Goal: Information Seeking & Learning: Learn about a topic

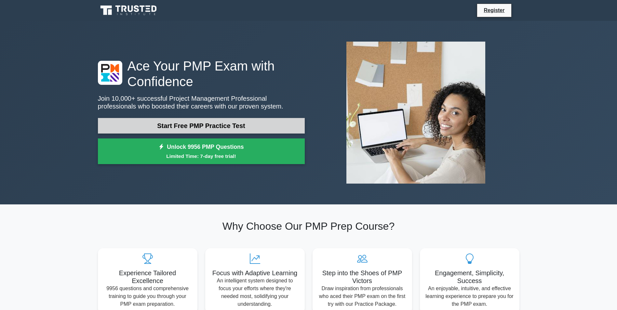
click at [183, 126] on link "Start Free PMP Practice Test" at bounding box center [201, 126] width 207 height 16
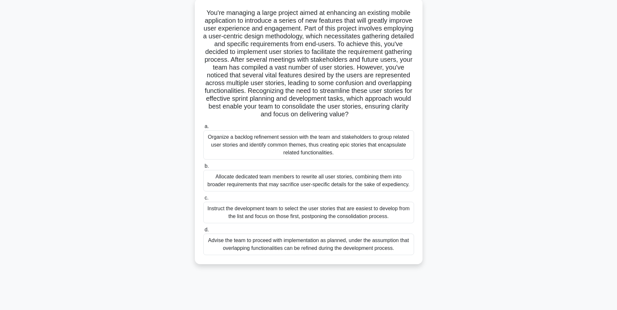
scroll to position [41, 0]
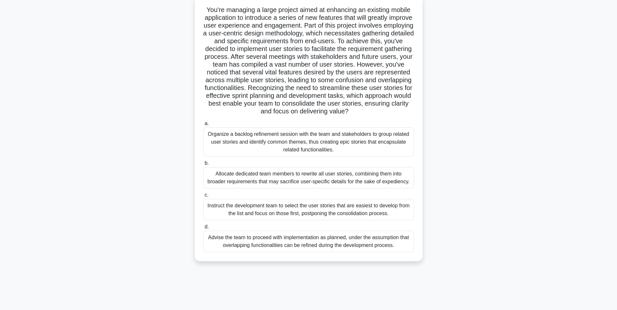
click at [249, 186] on div "Allocate dedicated team members to rewrite all user stories, combining them int…" at bounding box center [308, 177] width 211 height 21
click at [203, 166] on input "b. Allocate dedicated team members to rewrite all user stories, combining them …" at bounding box center [203, 163] width 0 height 4
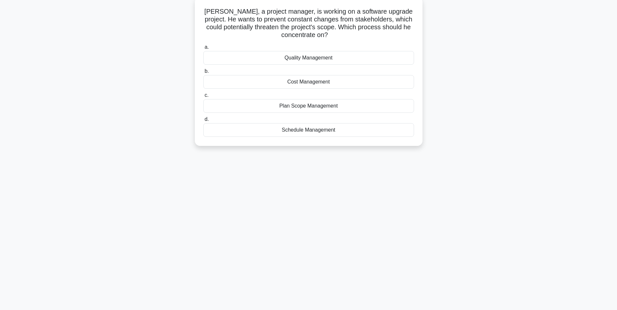
scroll to position [0, 0]
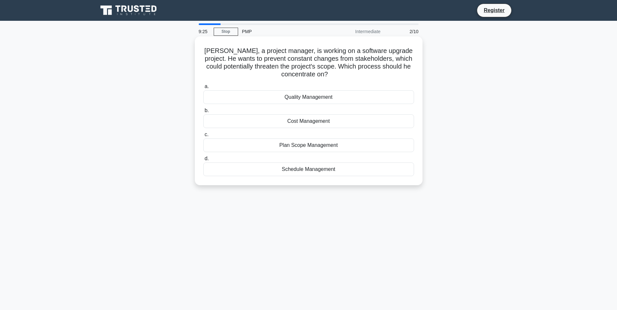
click at [302, 147] on div "Plan Scope Management" at bounding box center [308, 146] width 211 height 14
click at [203, 137] on input "c. Plan Scope Management" at bounding box center [203, 135] width 0 height 4
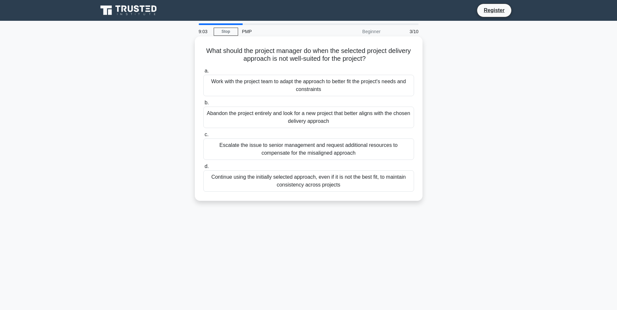
click at [298, 180] on div "Continue using the initially selected approach, even if it is not the best fit,…" at bounding box center [308, 180] width 211 height 21
click at [203, 169] on input "d. Continue using the initially selected approach, even if it is not the best f…" at bounding box center [203, 167] width 0 height 4
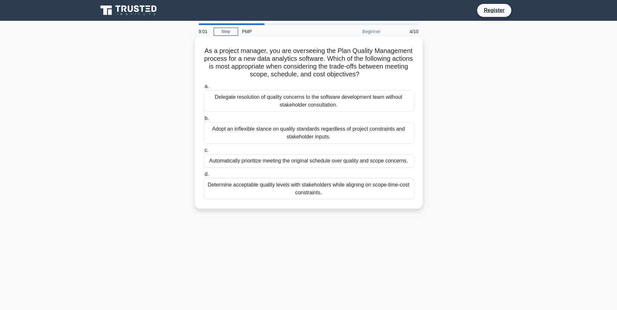
click at [274, 100] on div "Delegate resolution of quality concerns to the software development team withou…" at bounding box center [308, 100] width 211 height 21
click at [203, 89] on input "a. Delegate resolution of quality concerns to the software development team wit…" at bounding box center [203, 87] width 0 height 4
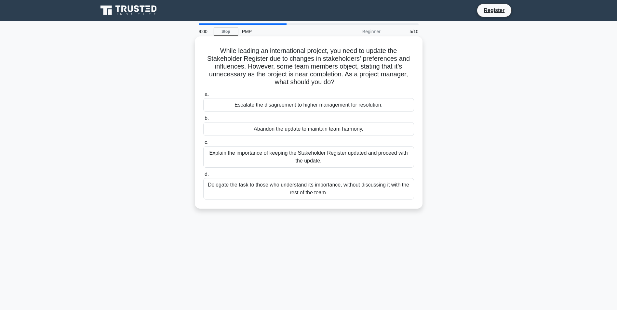
click at [275, 189] on div "Delegate the task to those who understand its importance, without discussing it…" at bounding box center [308, 188] width 211 height 21
click at [203, 177] on input "d. Delegate the task to those who understand its importance, without discussing…" at bounding box center [203, 174] width 0 height 4
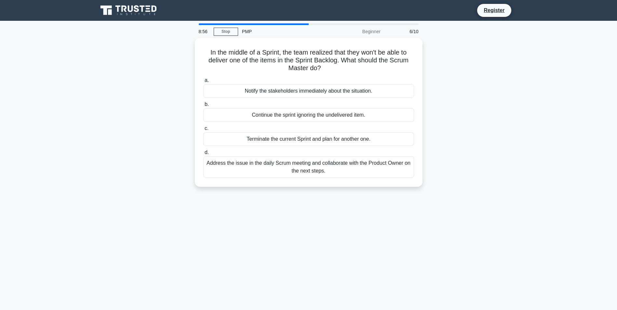
click at [266, 115] on div "Continue the sprint ignoring the undelivered item." at bounding box center [308, 115] width 211 height 14
click at [203, 107] on input "b. Continue the sprint ignoring the undelivered item." at bounding box center [203, 104] width 0 height 4
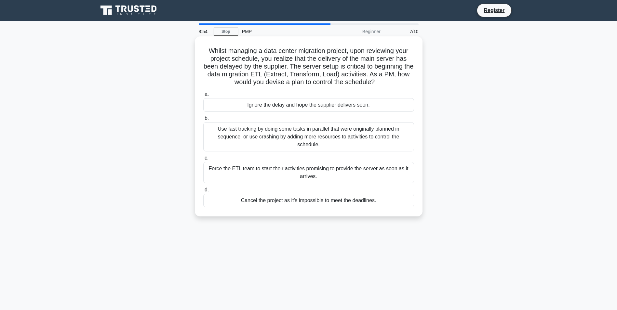
click at [265, 106] on div "Ignore the delay and hope the supplier delivers soon." at bounding box center [308, 105] width 211 height 14
click at [203, 97] on input "a. Ignore the delay and hope the supplier delivers soon." at bounding box center [203, 94] width 0 height 4
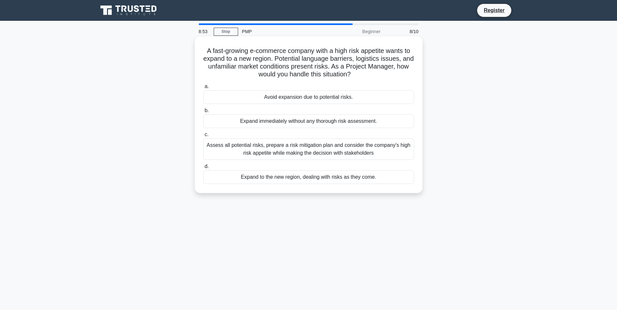
click at [267, 152] on div "Assess all potential risks, prepare a risk mitigation plan and consider the com…" at bounding box center [308, 149] width 211 height 21
click at [203, 137] on input "c. Assess all potential risks, prepare a risk mitigation plan and consider the …" at bounding box center [203, 135] width 0 height 4
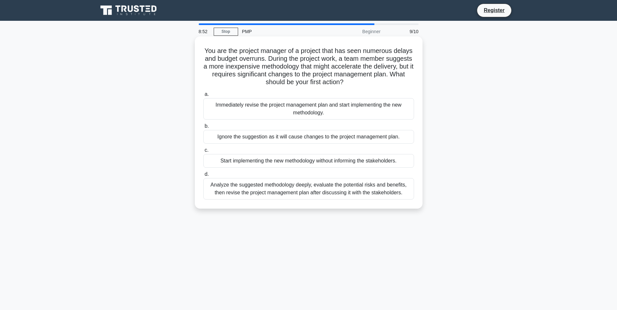
click at [271, 108] on div "Immediately revise the project management plan and start implementing the new m…" at bounding box center [308, 108] width 211 height 21
click at [203, 97] on input "a. Immediately revise the project management plan and start implementing the ne…" at bounding box center [203, 94] width 0 height 4
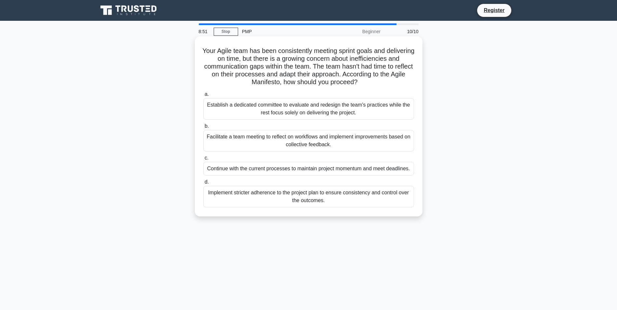
click at [282, 193] on div "Implement stricter adherence to the project plan to ensure consistency and cont…" at bounding box center [308, 196] width 211 height 21
click at [203, 184] on input "d. Implement stricter adherence to the project plan to ensure consistency and c…" at bounding box center [203, 182] width 0 height 4
